Goal: Task Accomplishment & Management: Manage account settings

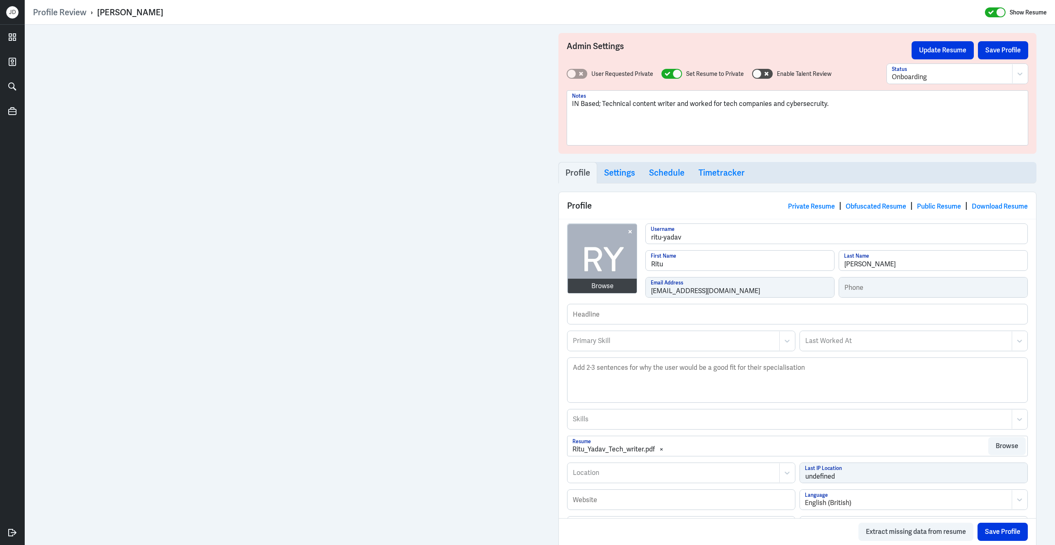
click at [833, 108] on p "IN Based; Technical content writer and worked for tech companies and cybersecru…" at bounding box center [797, 104] width 451 height 10
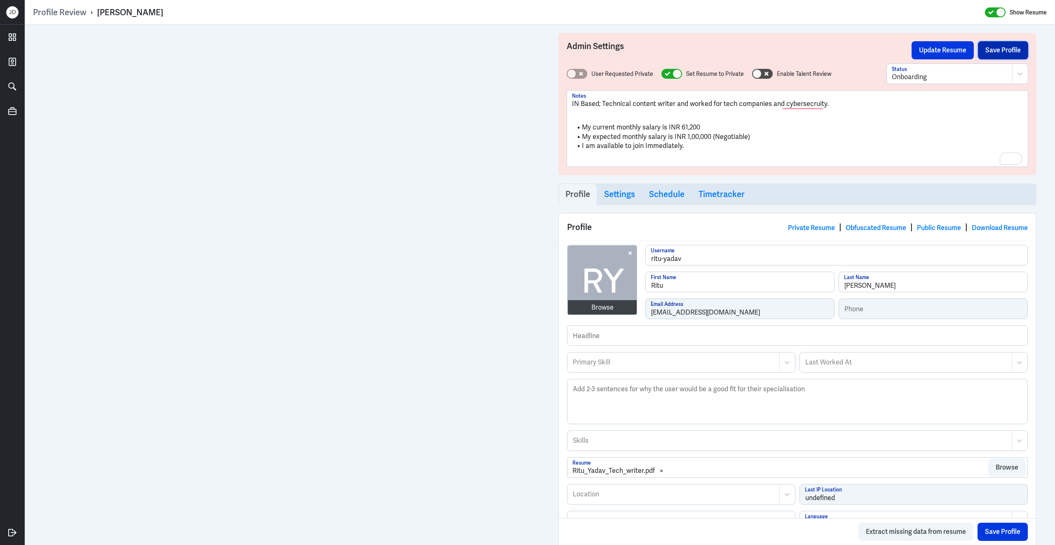
click at [995, 45] on button "Save Profile" at bounding box center [1003, 50] width 50 height 18
